Goal: Information Seeking & Learning: Learn about a topic

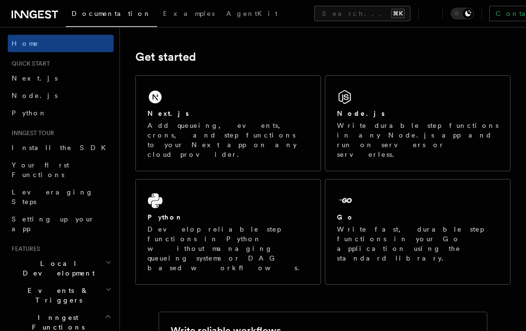
scroll to position [128, 0]
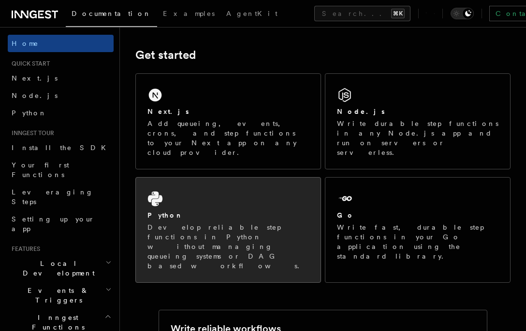
click at [269, 178] on div "Python Develop reliable step functions in Python without managing queueing syst…" at bounding box center [228, 230] width 185 height 105
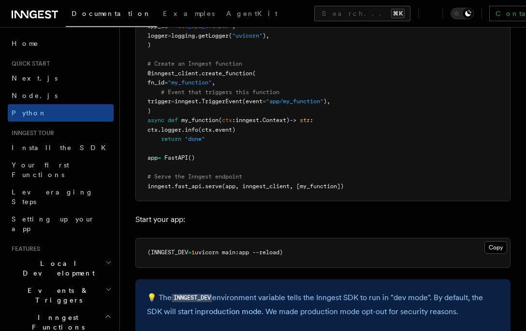
scroll to position [797, 0]
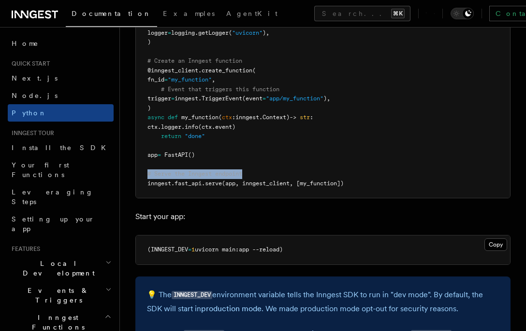
drag, startPoint x: 253, startPoint y: 173, endPoint x: 146, endPoint y: 171, distance: 106.8
click at [146, 171] on pre "import logging from fastapi import FastAPI import inngest import inngest . fast…" at bounding box center [323, 70] width 374 height 255
click at [272, 162] on pre "import logging from fastapi import FastAPI import inngest import inngest . fast…" at bounding box center [323, 70] width 374 height 255
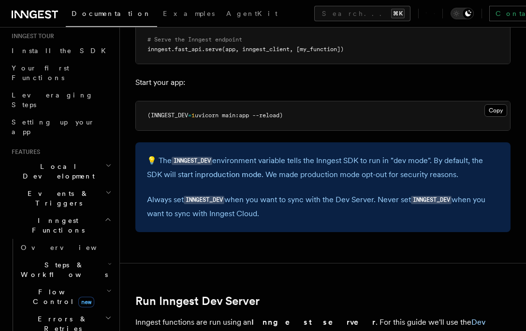
scroll to position [105, 0]
